Goal: Task Accomplishment & Management: Complete application form

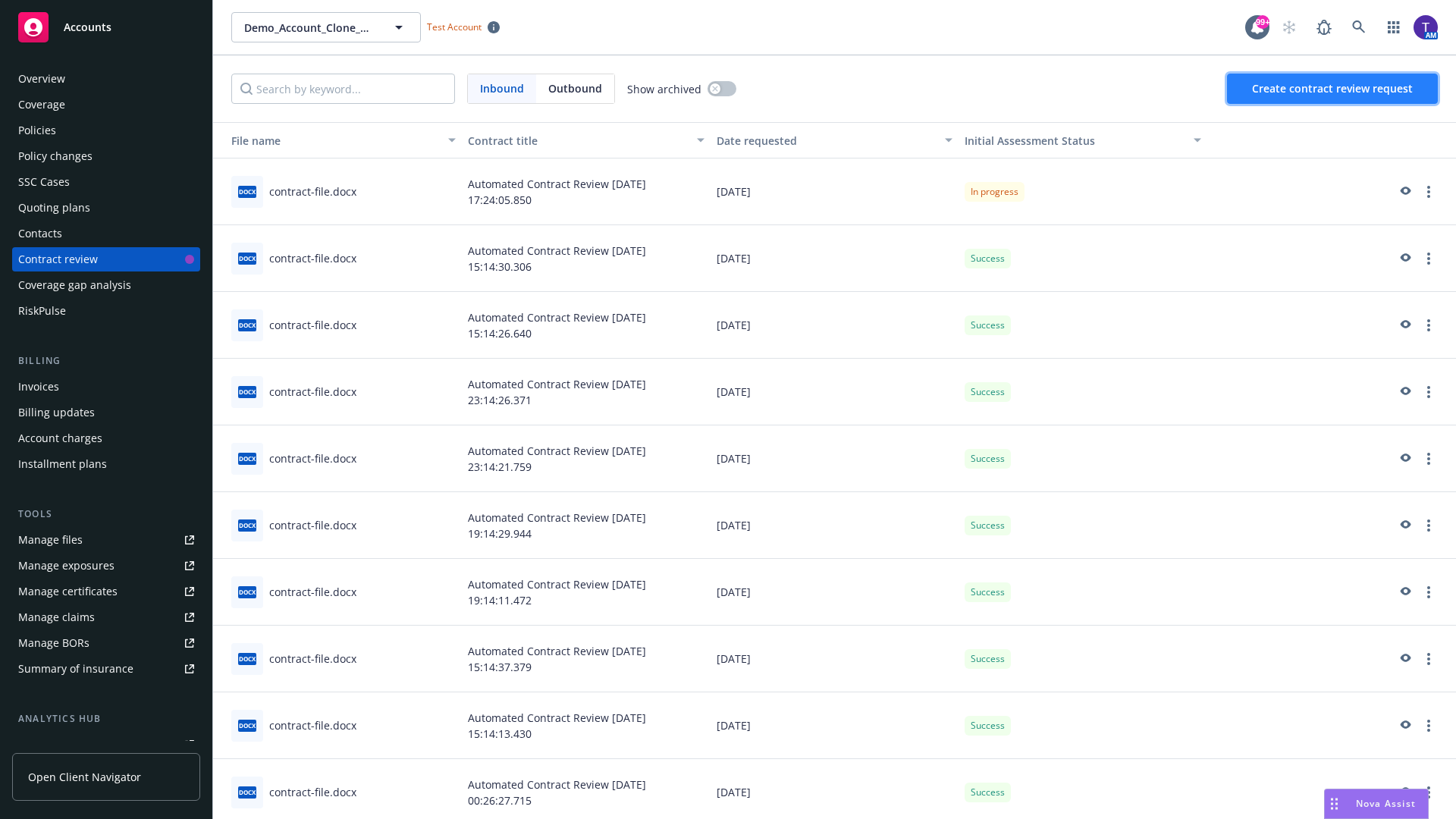
click at [1333, 89] on span "Create contract review request" at bounding box center [1331, 89] width 160 height 15
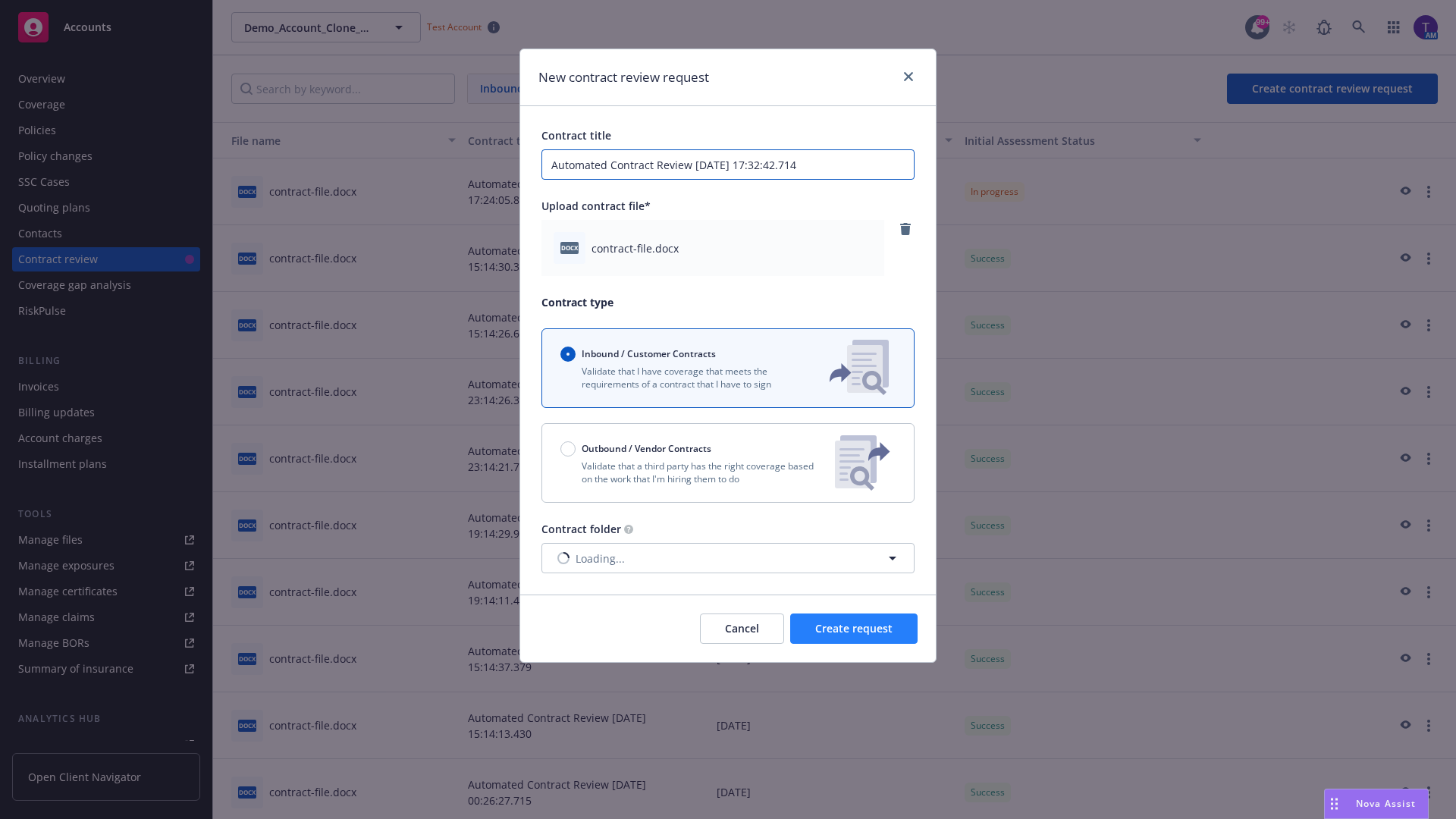
type input "Automated Contract Review [DATE] 17:32:42.714"
click at [853, 628] on span "Create request" at bounding box center [853, 628] width 77 height 15
